Goal: Task Accomplishment & Management: Manage account settings

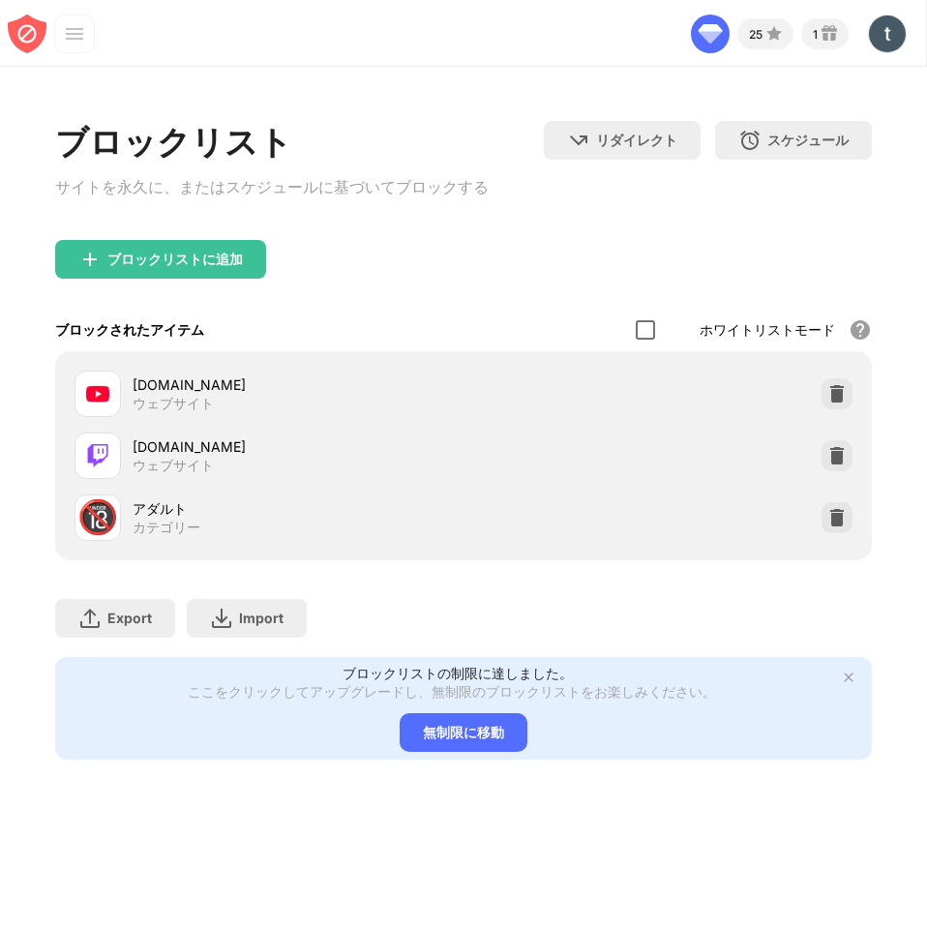
click at [649, 333] on div at bounding box center [645, 329] width 19 height 19
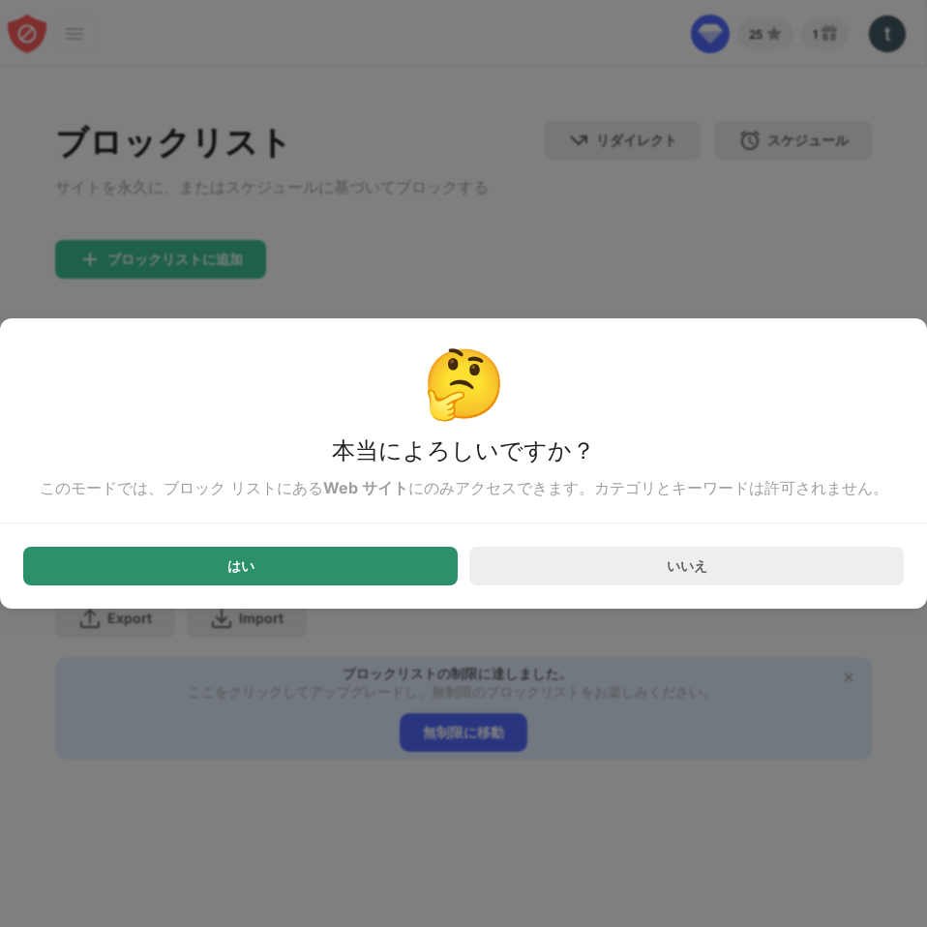
click at [426, 581] on div "はい" at bounding box center [240, 566] width 435 height 39
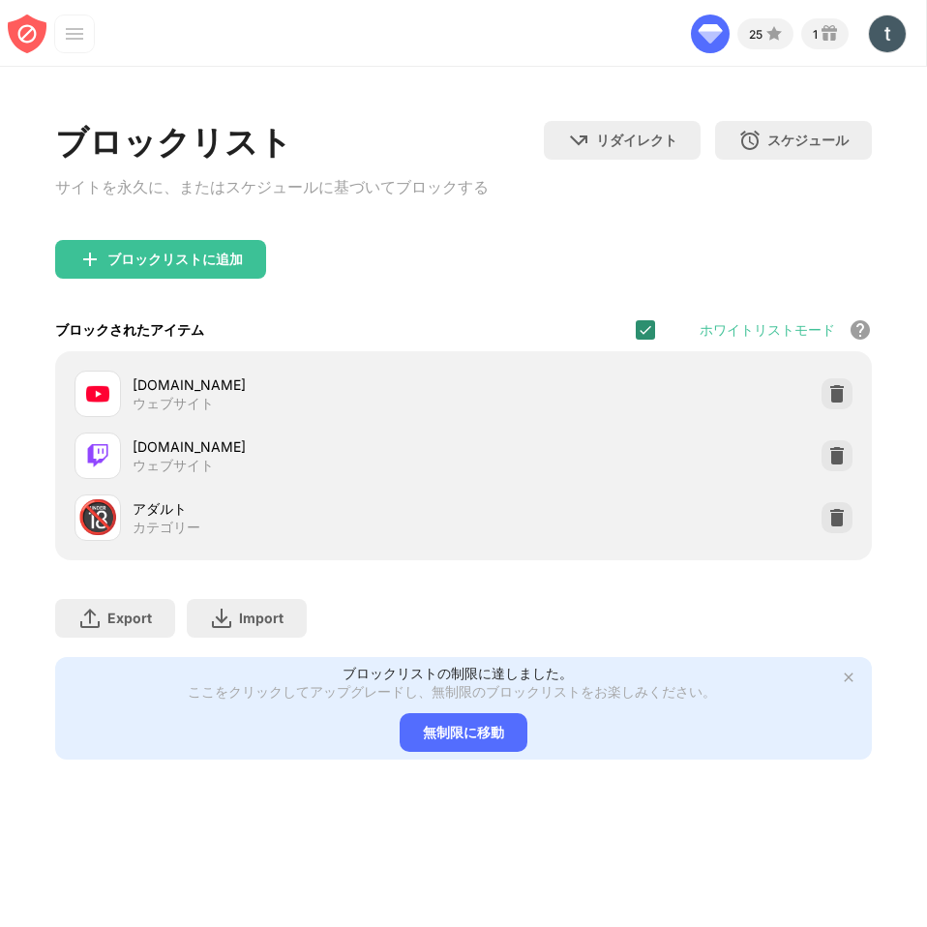
click at [642, 340] on div at bounding box center [645, 329] width 19 height 19
click at [828, 397] on img at bounding box center [837, 393] width 19 height 19
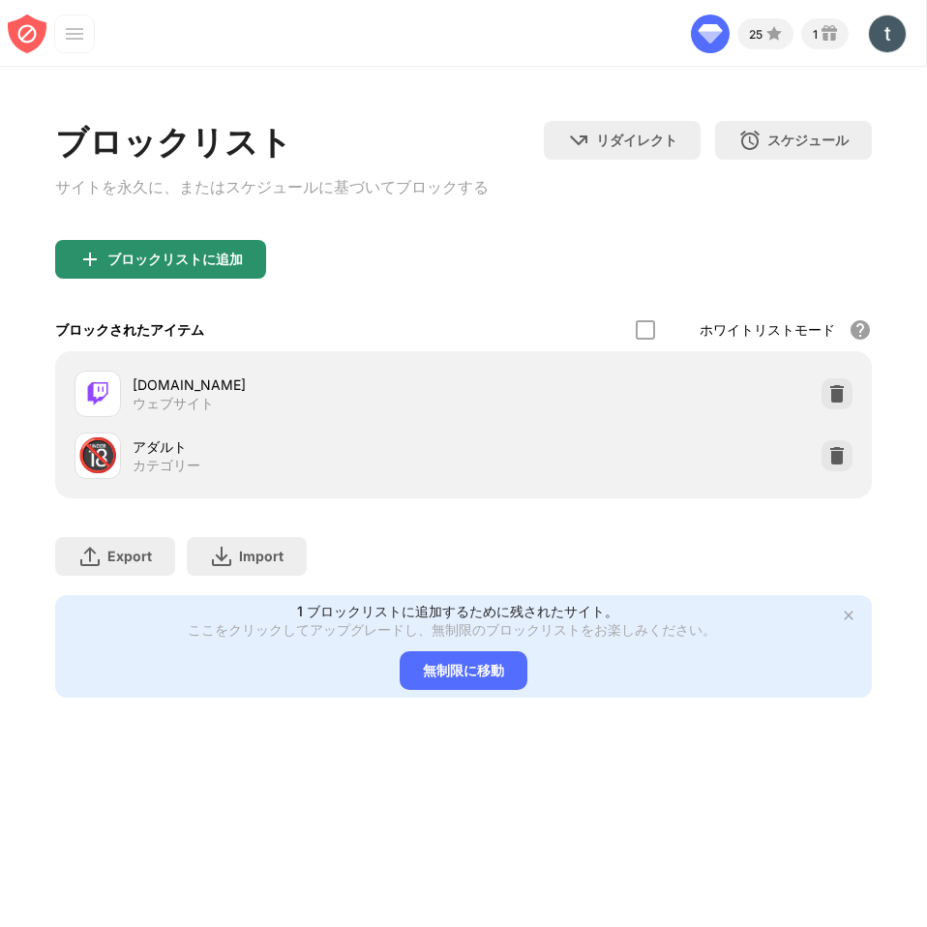
click at [184, 265] on div "ブロックリストに追加" at bounding box center [175, 259] width 136 height 15
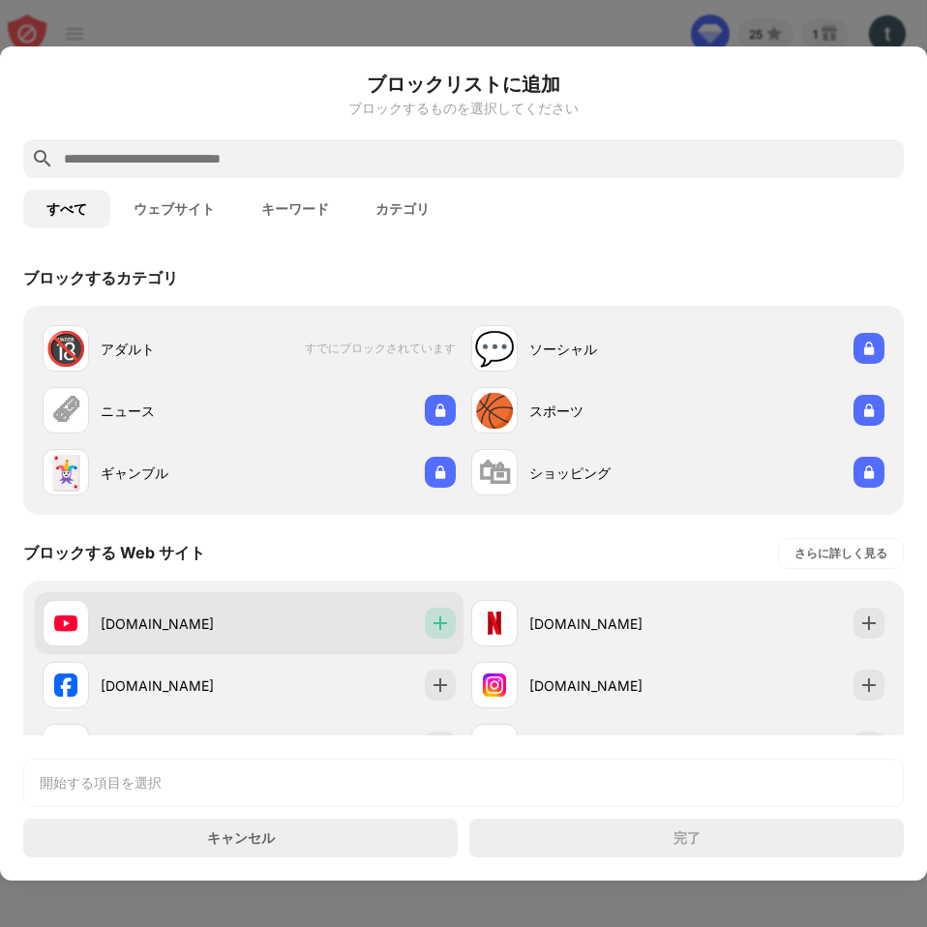
click at [438, 619] on img at bounding box center [440, 623] width 19 height 19
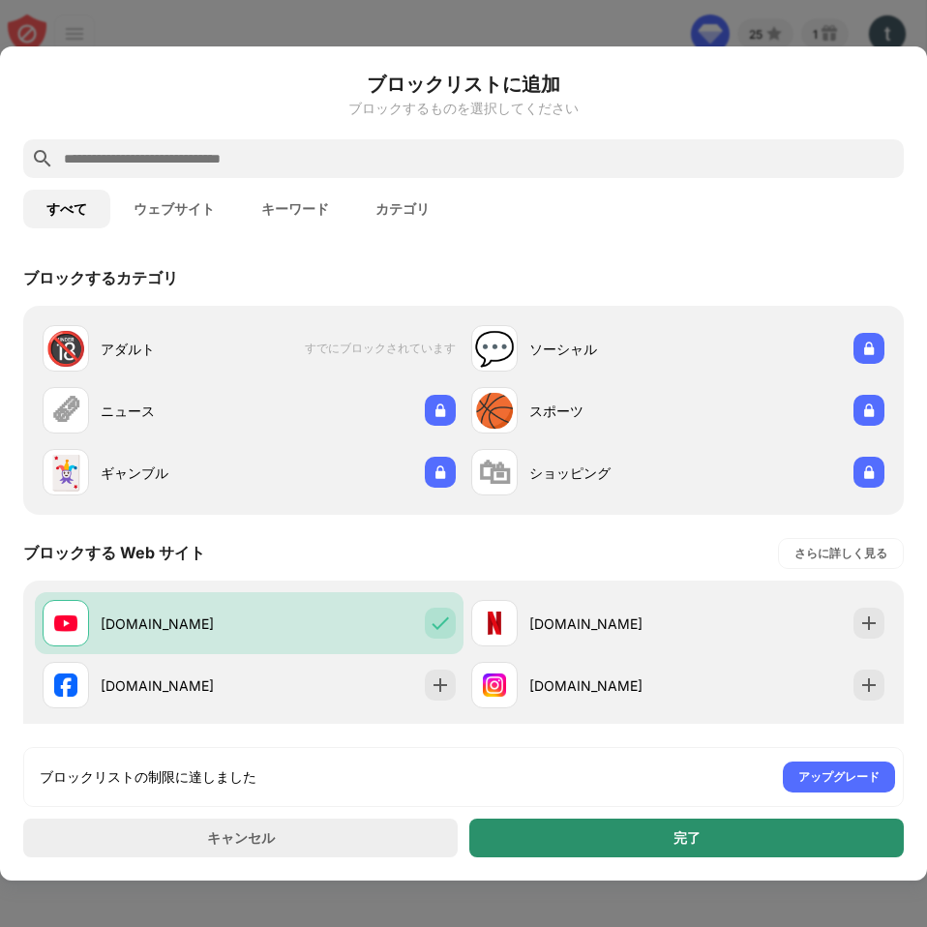
click at [627, 833] on div "完了" at bounding box center [686, 838] width 435 height 39
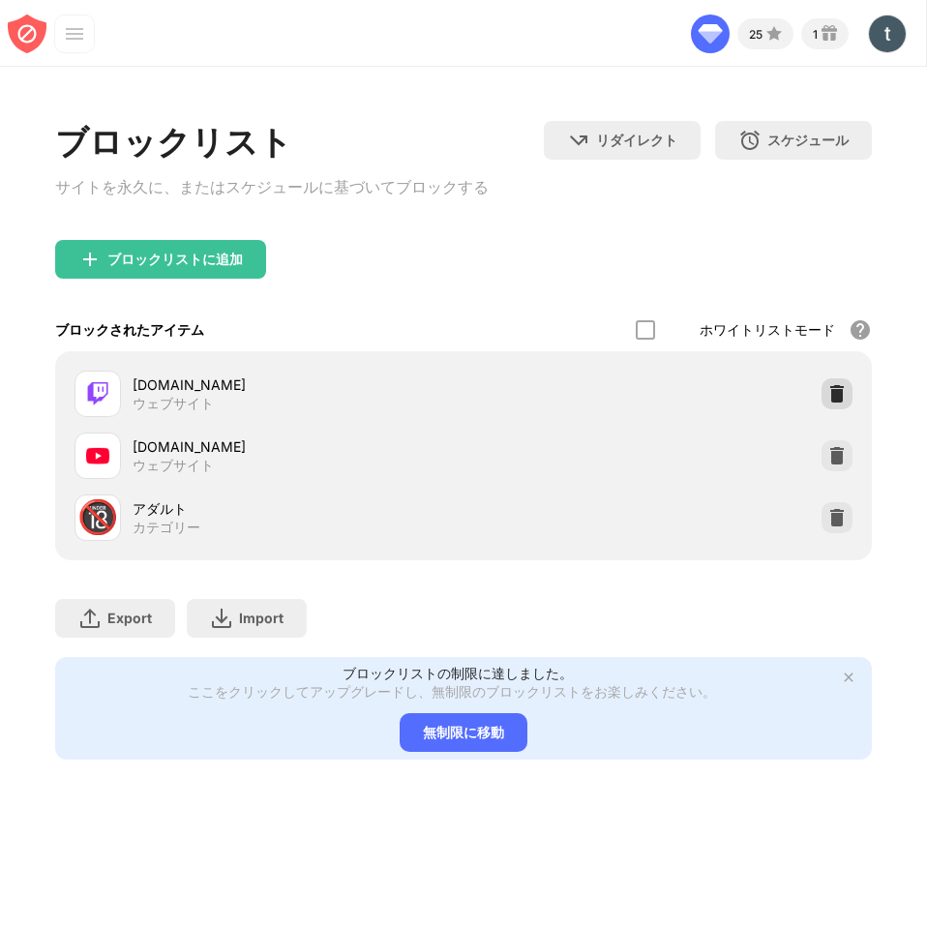
click at [835, 399] on img at bounding box center [837, 393] width 19 height 19
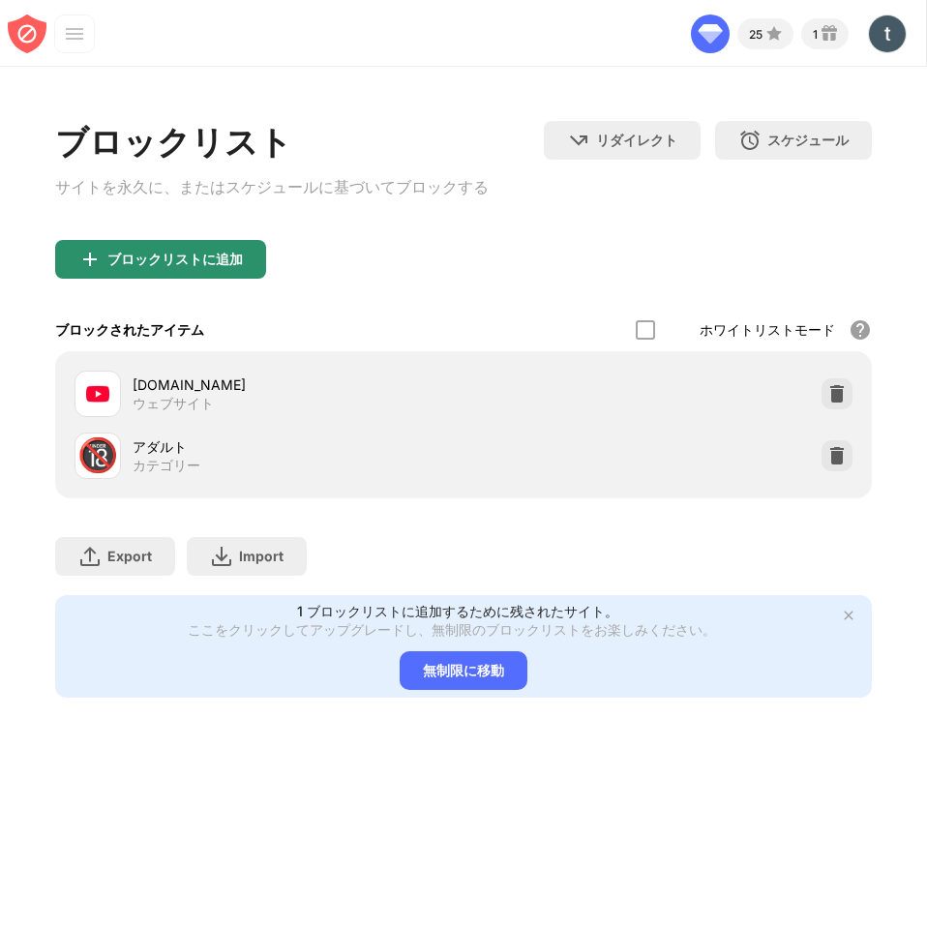
click at [200, 260] on div "ブロックリストに追加" at bounding box center [175, 259] width 136 height 15
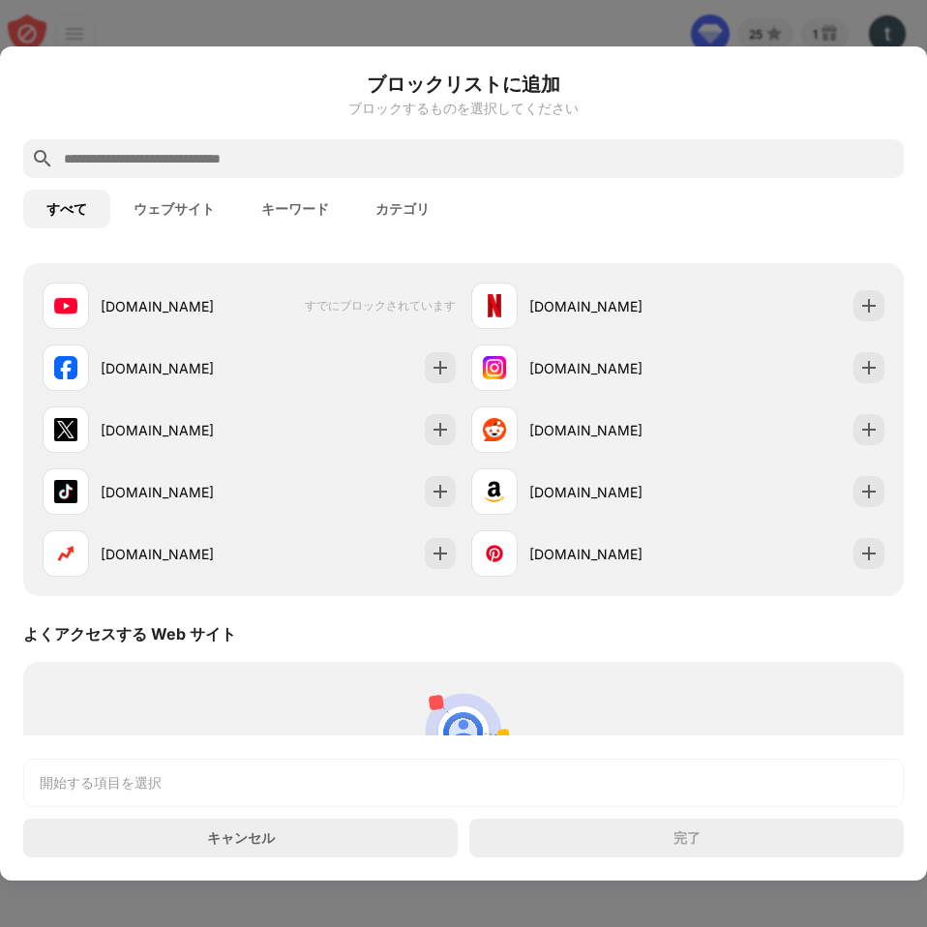
scroll to position [275, 0]
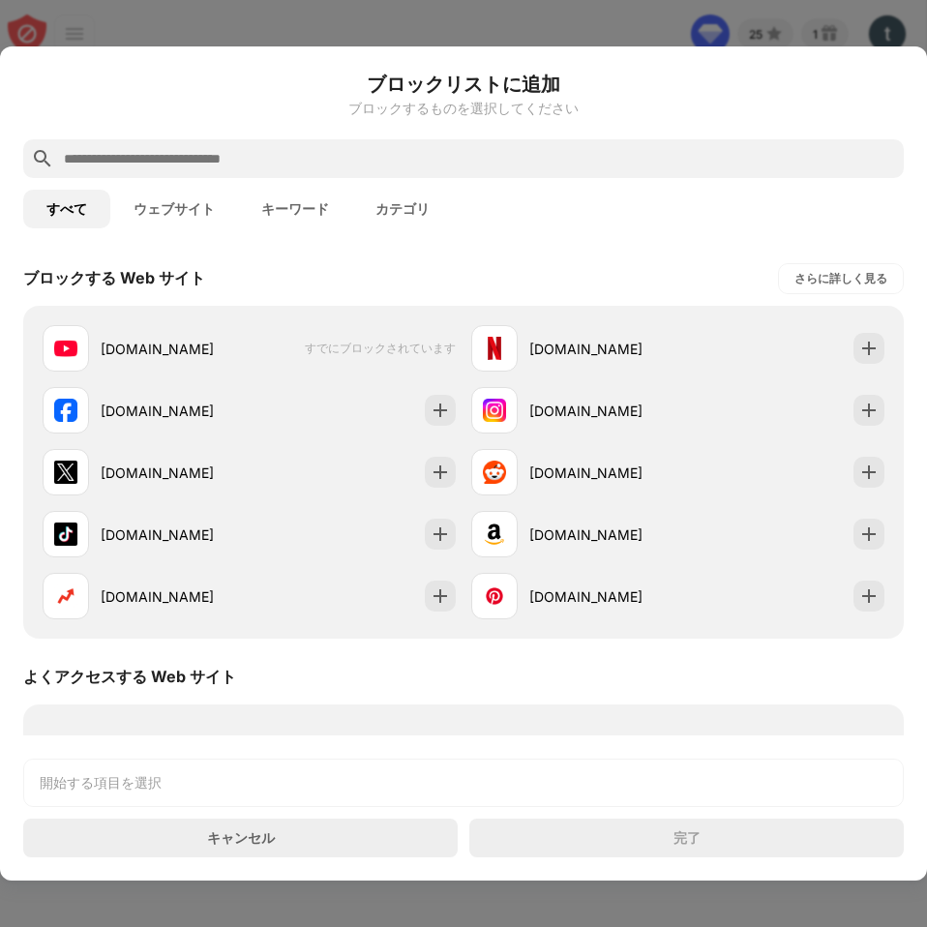
click at [216, 165] on input "text" at bounding box center [479, 158] width 834 height 23
type input "*"
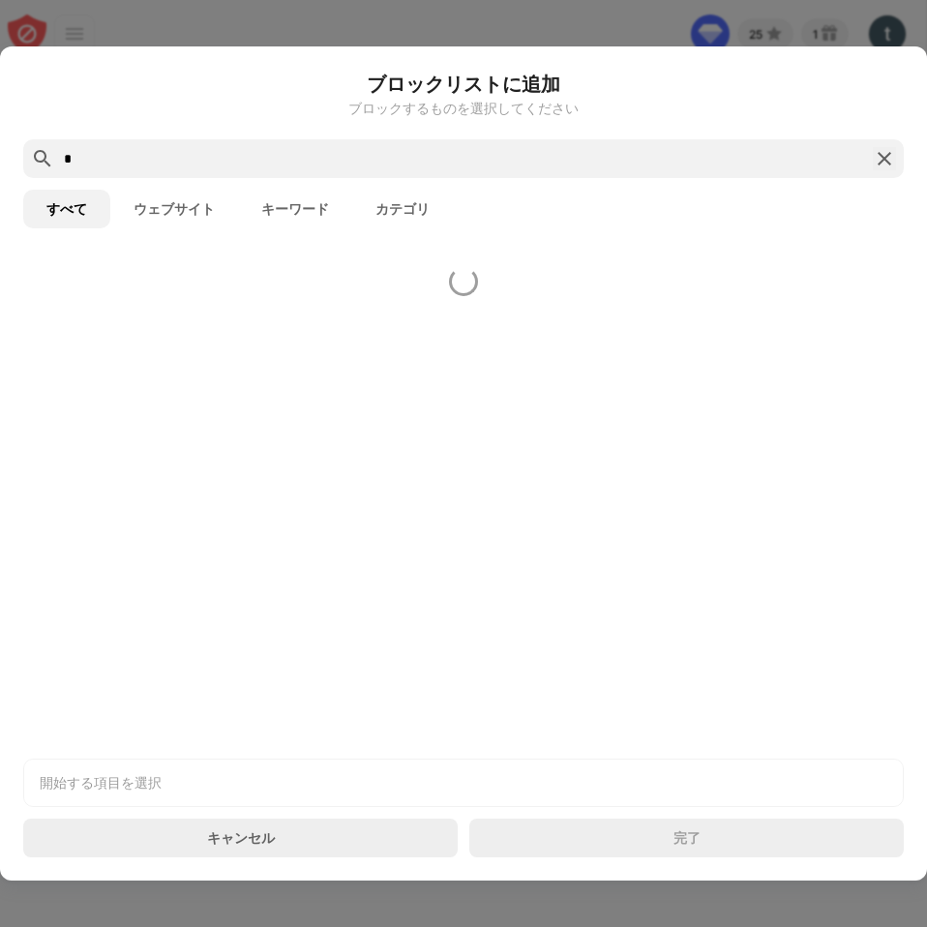
scroll to position [0, 0]
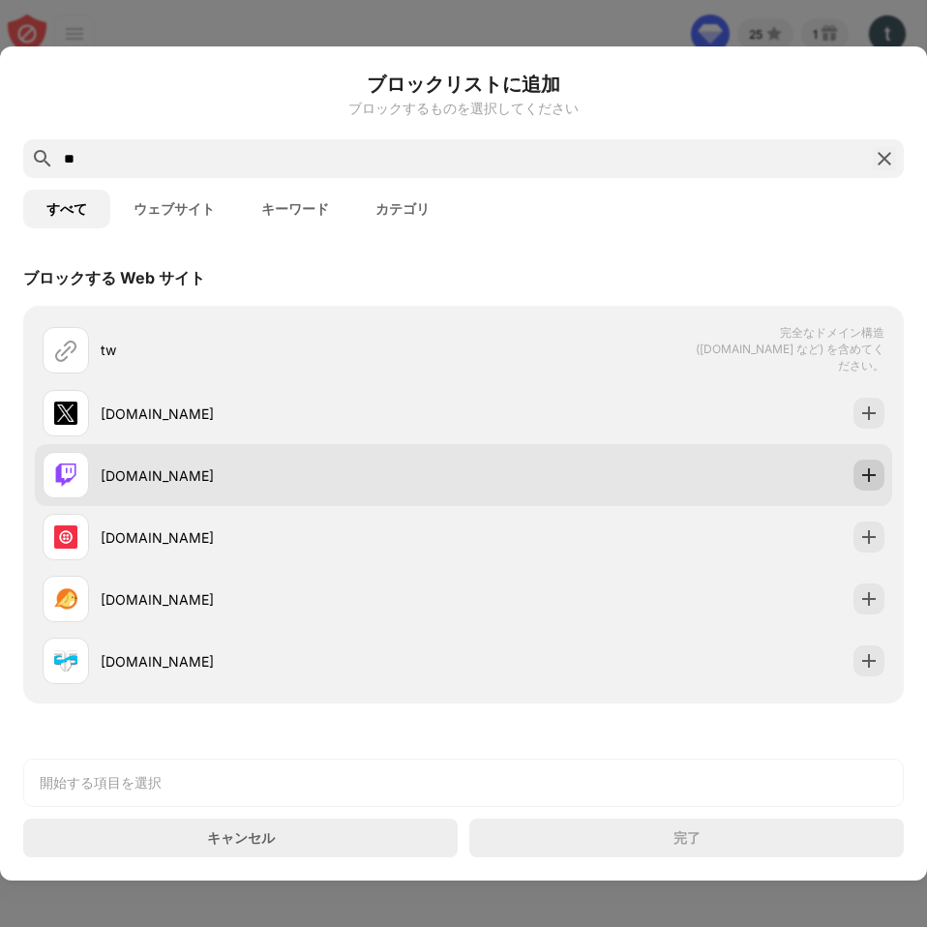
type input "**"
click at [860, 472] on img at bounding box center [869, 475] width 19 height 19
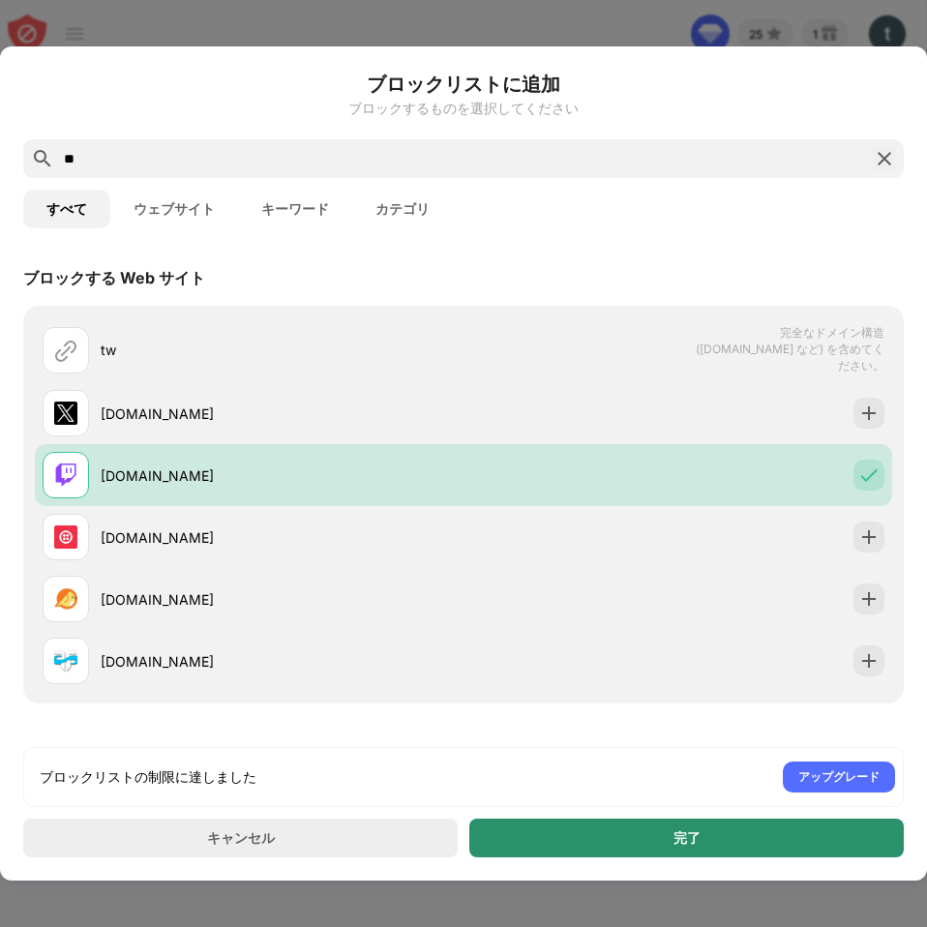
click at [793, 836] on div "完了" at bounding box center [686, 838] width 435 height 39
